Goal: Obtain resource: Download file/media

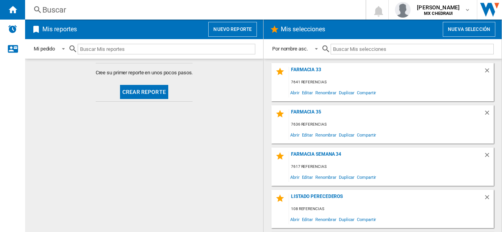
scroll to position [38, 0]
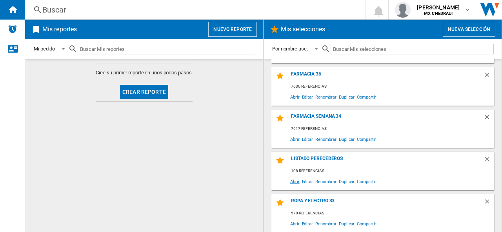
click at [294, 183] on span "Abrir" at bounding box center [295, 181] width 12 height 11
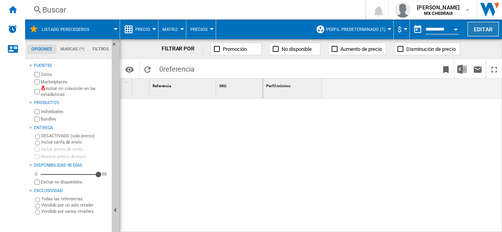
click at [487, 32] on button "Editar" at bounding box center [482, 29] width 31 height 14
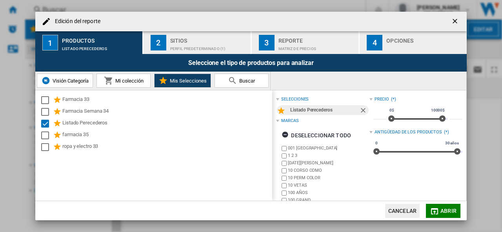
click at [173, 51] on div "Perfil predeterminado (1)" at bounding box center [208, 47] width 77 height 8
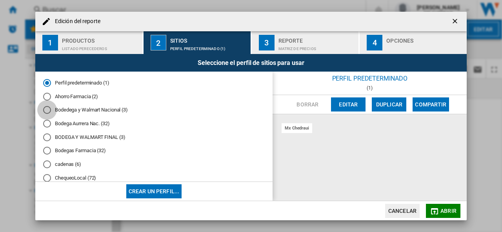
click at [45, 109] on div "Bodedega y Walmart Nacional (3)" at bounding box center [47, 110] width 8 height 8
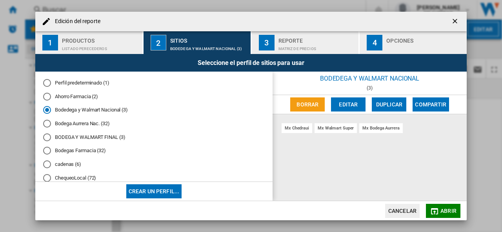
click at [280, 43] on div "Matriz de precios" at bounding box center [316, 47] width 77 height 8
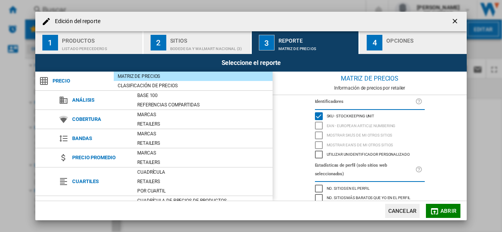
scroll to position [91, 0]
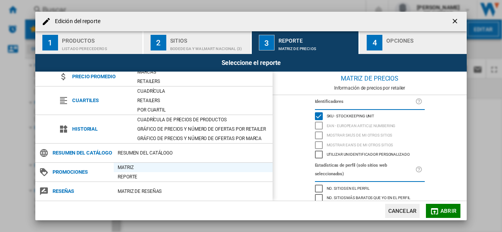
click at [132, 167] on div "Matriz" at bounding box center [193, 168] width 159 height 8
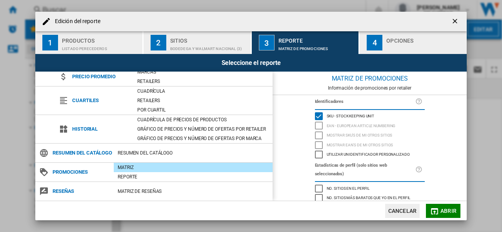
click at [393, 38] on div "Opciones" at bounding box center [424, 38] width 77 height 8
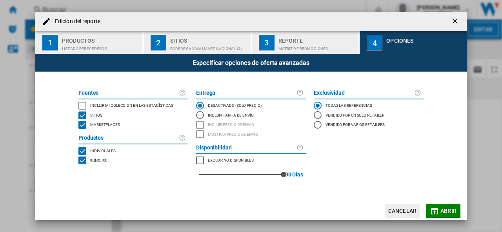
click at [84, 103] on div "INCLUDE MY SITE" at bounding box center [82, 106] width 8 height 8
click at [444, 211] on span "Abrir" at bounding box center [448, 211] width 16 height 6
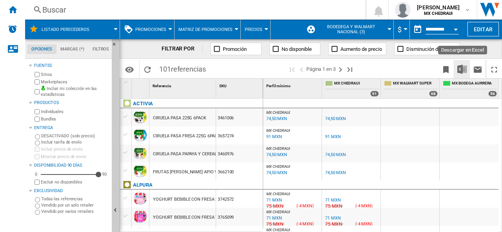
click at [462, 69] on img "Descargar en Excel" at bounding box center [461, 69] width 9 height 9
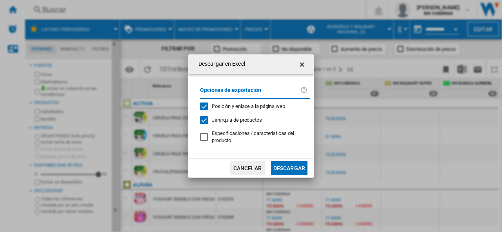
click at [281, 170] on button "Descargar" at bounding box center [289, 168] width 36 height 14
